Goal: Information Seeking & Learning: Learn about a topic

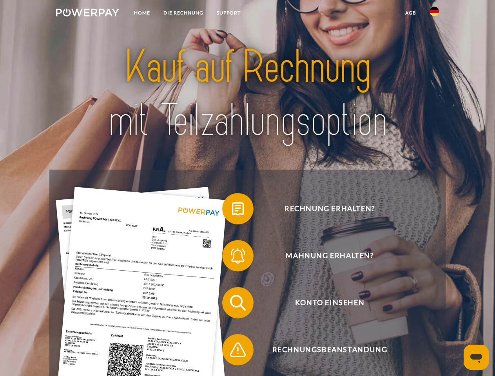
click at [87, 14] on img at bounding box center [87, 13] width 63 height 8
click at [434, 14] on img at bounding box center [434, 11] width 9 height 9
click at [410, 13] on link "agb" at bounding box center [411, 13] width 24 height 14
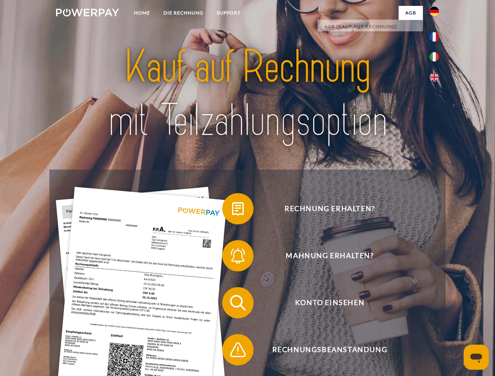
click at [232, 211] on span at bounding box center [226, 208] width 39 height 39
click at [232, 258] on span at bounding box center [226, 255] width 39 height 39
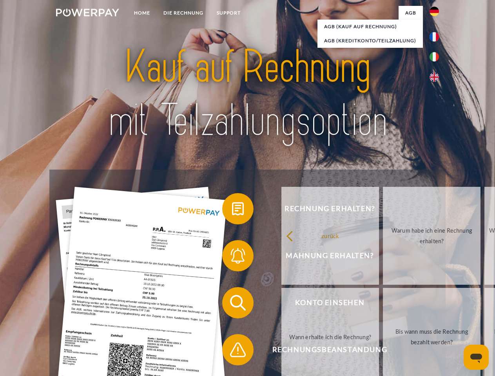
click at [383, 305] on link "Bis wann muss die Rechnung bezahlt werden?" at bounding box center [432, 337] width 98 height 98
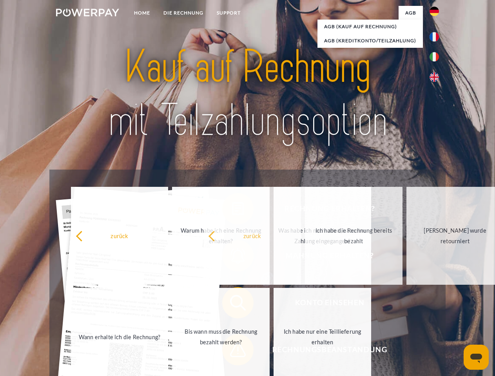
click at [232, 352] on span at bounding box center [226, 349] width 39 height 39
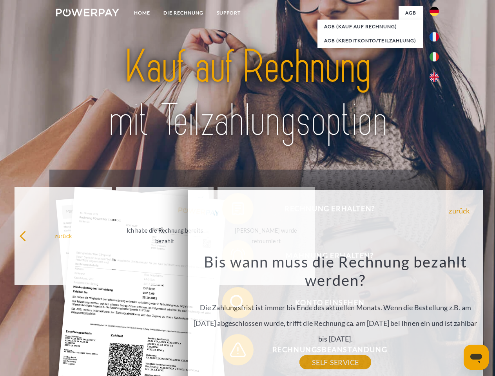
click at [476, 358] on icon "Messaging-Fenster öffnen" at bounding box center [476, 358] width 12 height 9
